Goal: Task Accomplishment & Management: Manage account settings

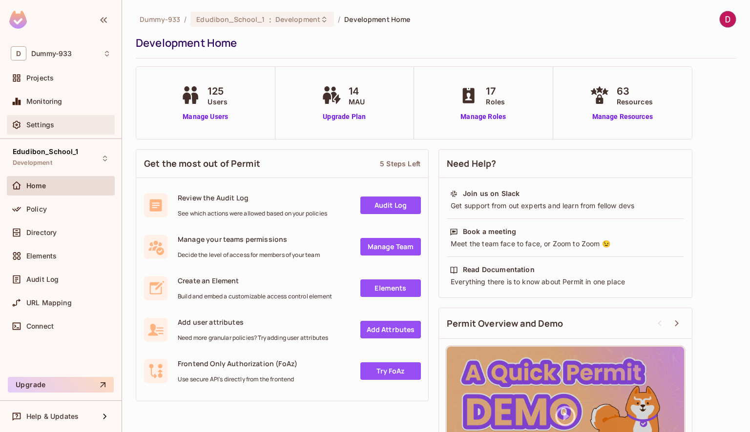
click at [43, 117] on div "Settings" at bounding box center [61, 125] width 108 height 20
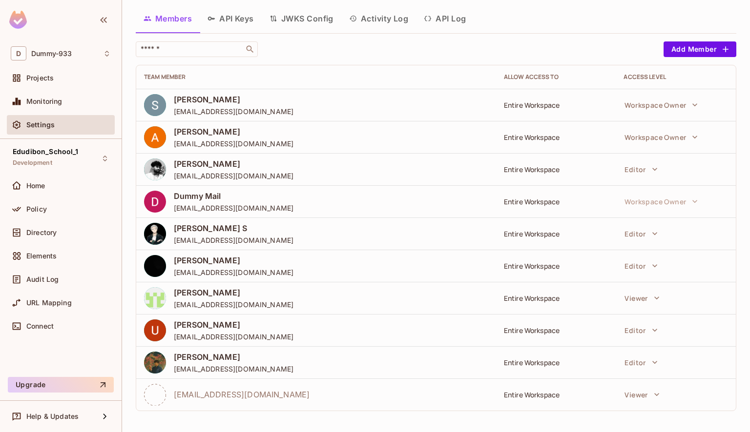
scroll to position [8, 0]
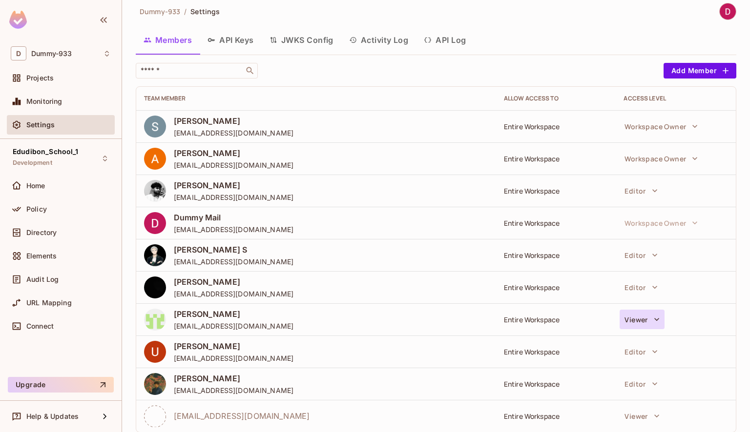
click at [652, 318] on icon "button" at bounding box center [657, 320] width 10 height 10
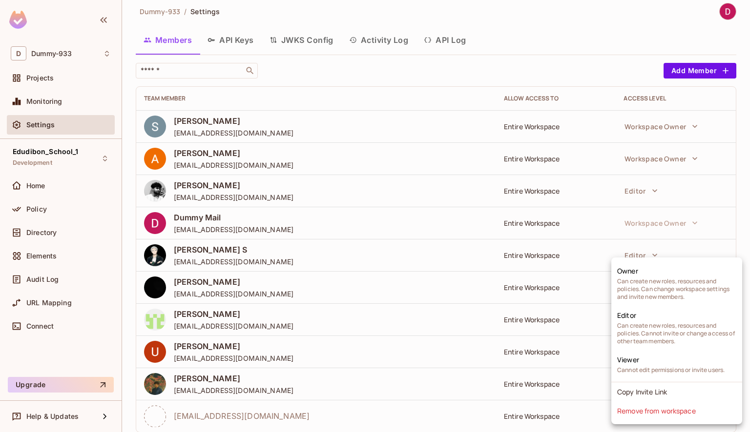
click at [550, 296] on div at bounding box center [375, 216] width 750 height 432
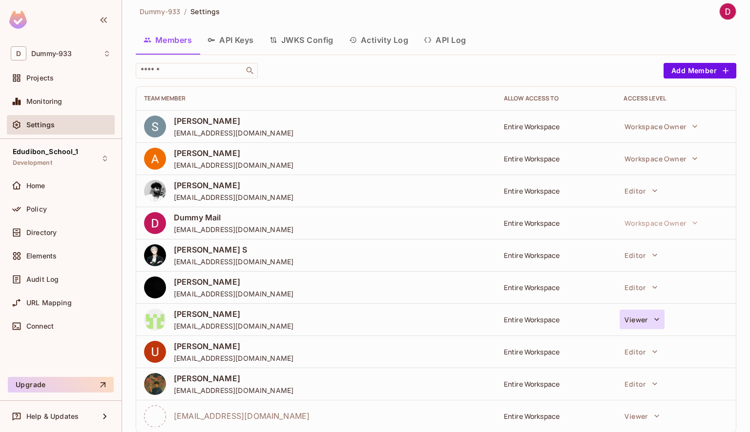
click at [654, 317] on icon "button" at bounding box center [657, 320] width 10 height 10
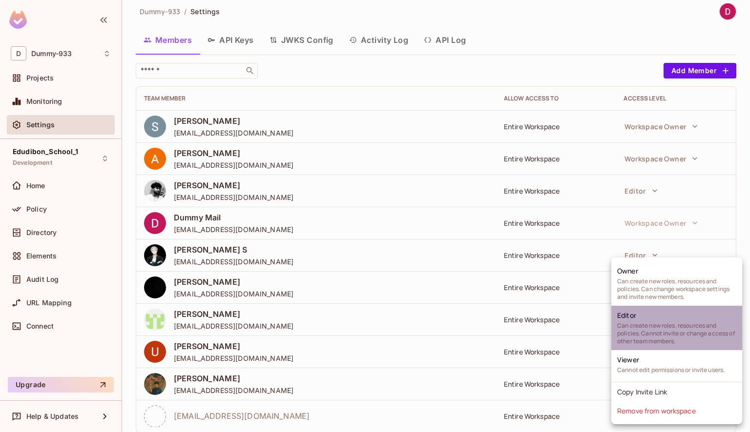
click at [653, 333] on span "Can create new roles, resources and policies. Cannot invite or change access of…" at bounding box center [676, 333] width 119 height 23
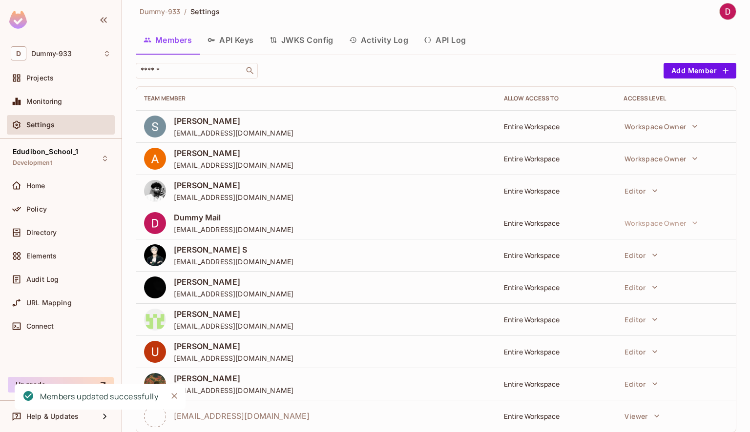
scroll to position [29, 0]
